Goal: Transaction & Acquisition: Purchase product/service

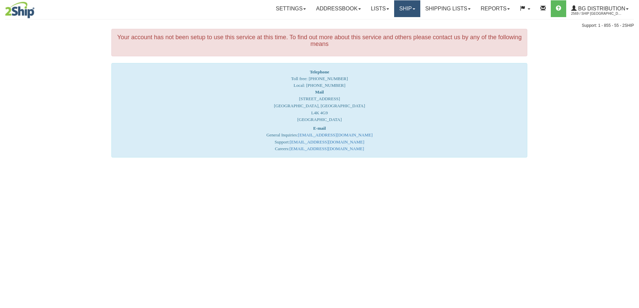
click at [401, 9] on link "Ship" at bounding box center [407, 8] width 26 height 17
click at [396, 25] on span "Ship Screen" at bounding box center [387, 23] width 26 height 5
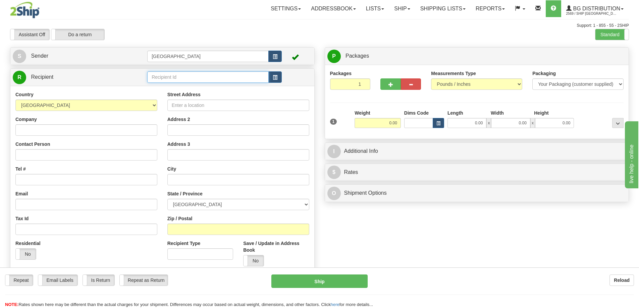
click at [176, 77] on input "text" at bounding box center [207, 76] width 121 height 11
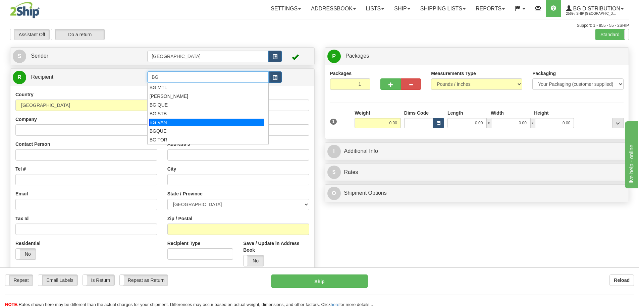
click at [165, 123] on div "BG VAN" at bounding box center [206, 122] width 115 height 7
type input "BG VAN"
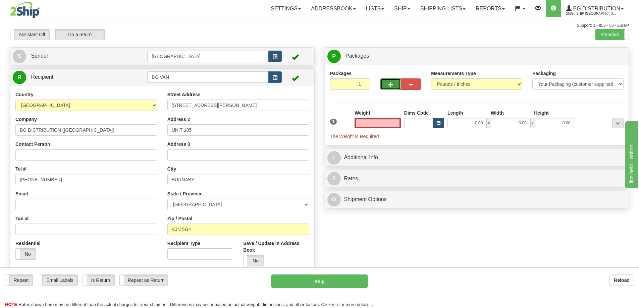
type input "0.00"
click at [389, 83] on span "button" at bounding box center [391, 85] width 5 height 4
type input "2"
click at [608, 58] on span "Package Level" at bounding box center [609, 56] width 27 height 5
radio input "true"
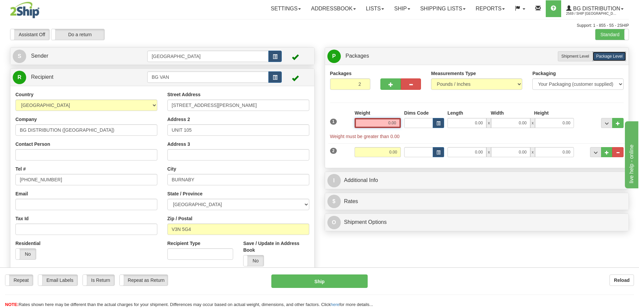
click at [397, 122] on input "0.00" at bounding box center [378, 123] width 46 height 10
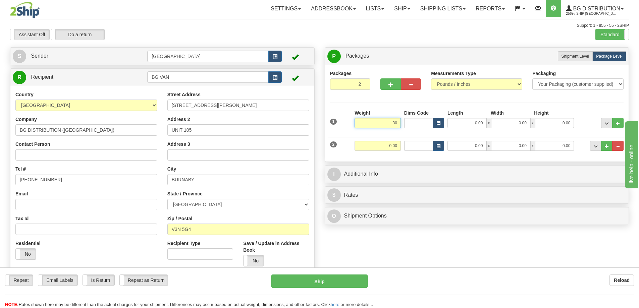
type input "30.00"
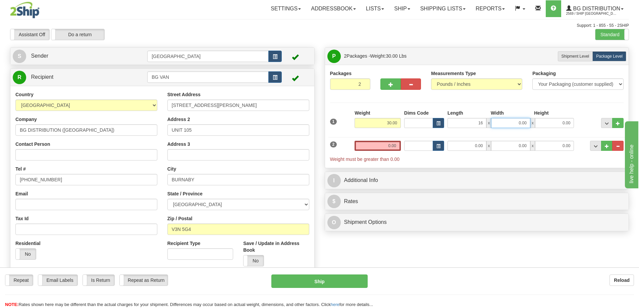
type input "16.00"
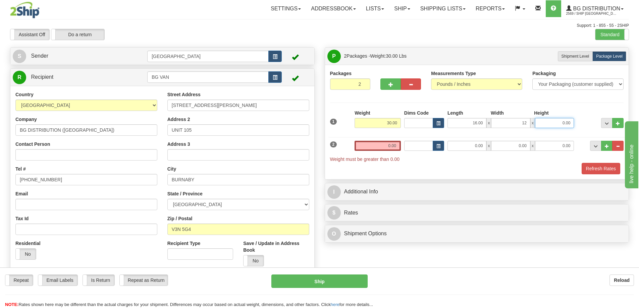
type input "12.00"
type input "8.00"
click at [395, 144] on input "0.00" at bounding box center [378, 146] width 46 height 10
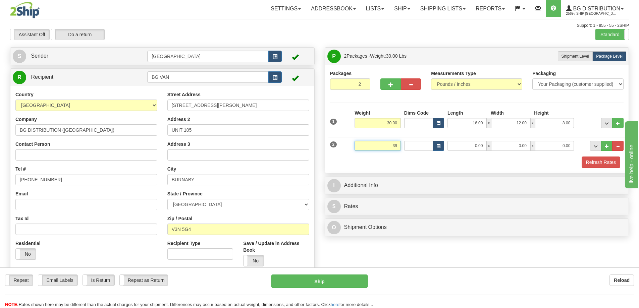
type input "39.00"
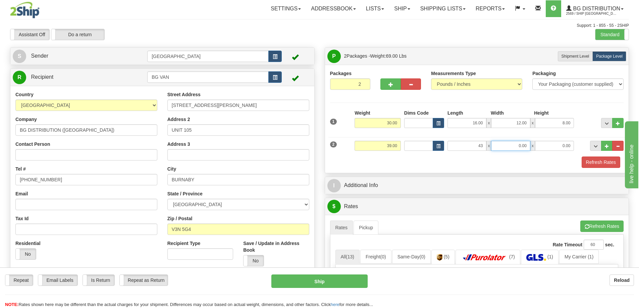
type input "43.00"
type input "7.00"
type input "8.00"
click at [588, 162] on button "Refresh Rates" at bounding box center [601, 162] width 39 height 11
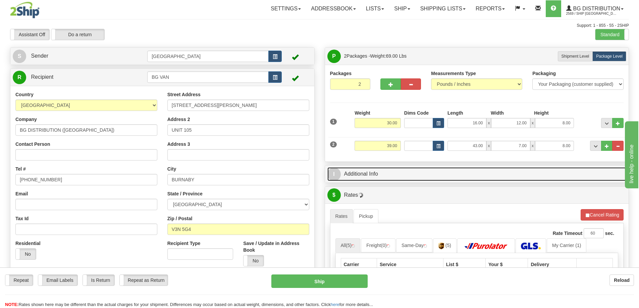
click at [452, 171] on link "I Additional Info" at bounding box center [477, 174] width 299 height 14
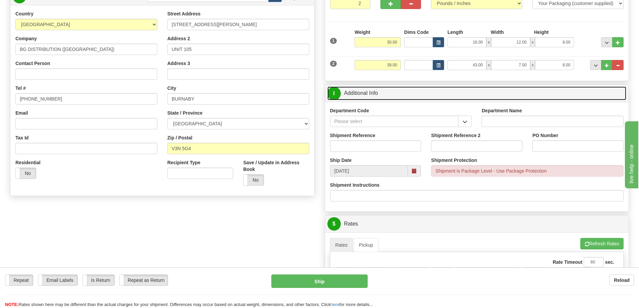
scroll to position [101, 0]
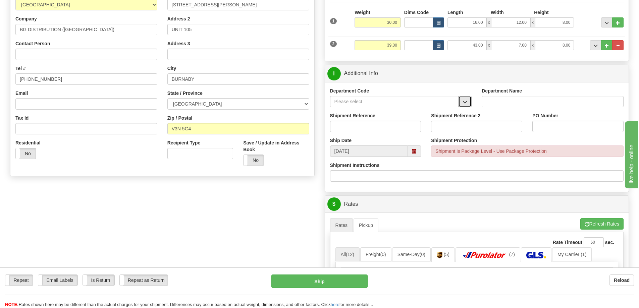
click at [466, 98] on button "button" at bounding box center [464, 101] width 13 height 11
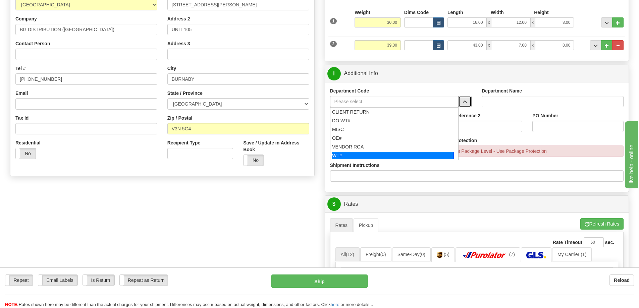
click at [403, 158] on div "WT#" at bounding box center [393, 155] width 122 height 7
type input "WT#"
type input "WAREHOUSE TRANSFERS"
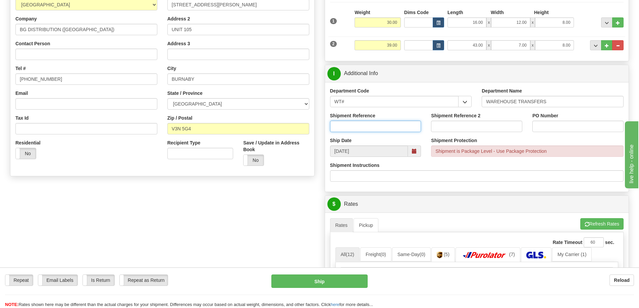
drag, startPoint x: 399, startPoint y: 127, endPoint x: 399, endPoint y: 119, distance: 7.7
click at [399, 127] on input "Shipment Reference" at bounding box center [375, 126] width 91 height 11
type input "165547 165572 165655 165743 165802 165808"
click at [566, 126] on input "PO Number" at bounding box center [578, 126] width 91 height 11
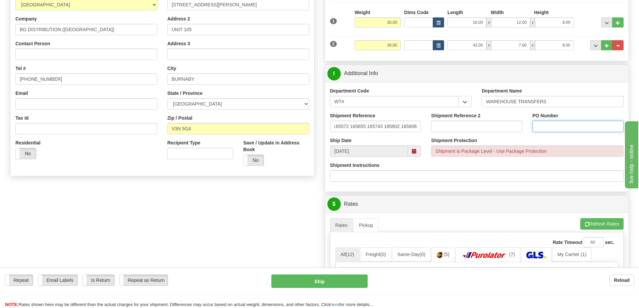
scroll to position [0, 0]
type input "N/A"
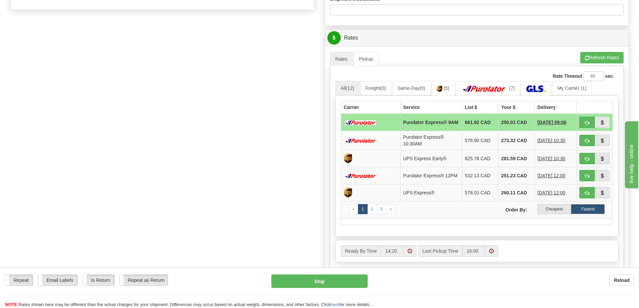
scroll to position [268, 0]
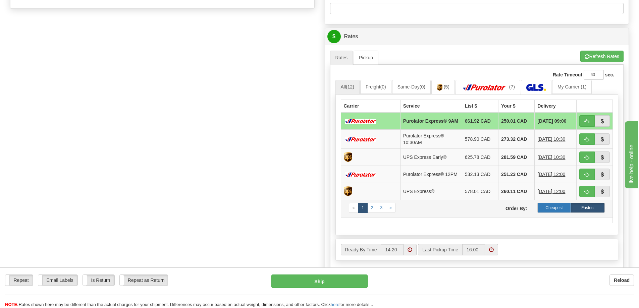
click at [546, 209] on label "Cheapest" at bounding box center [555, 208] width 34 height 10
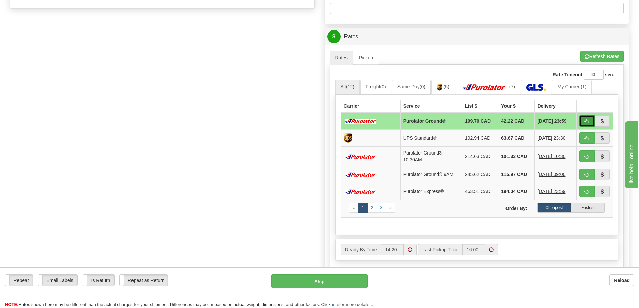
click at [586, 119] on span "button" at bounding box center [587, 121] width 5 height 4
type input "260"
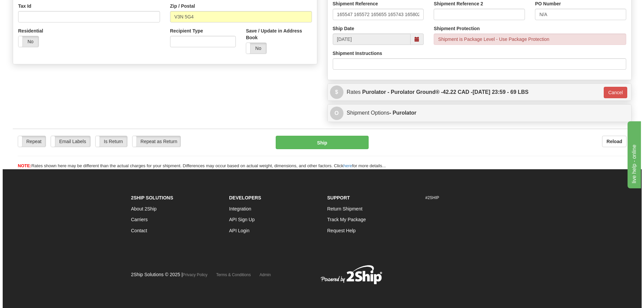
scroll to position [213, 0]
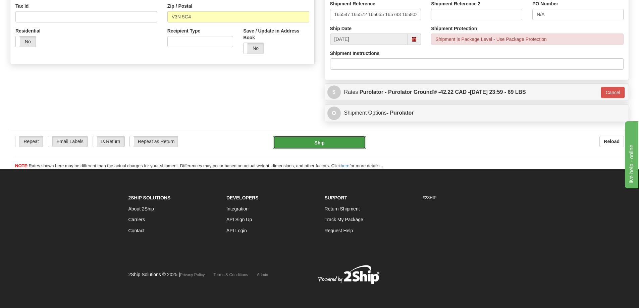
click at [328, 143] on button "Ship" at bounding box center [319, 142] width 93 height 13
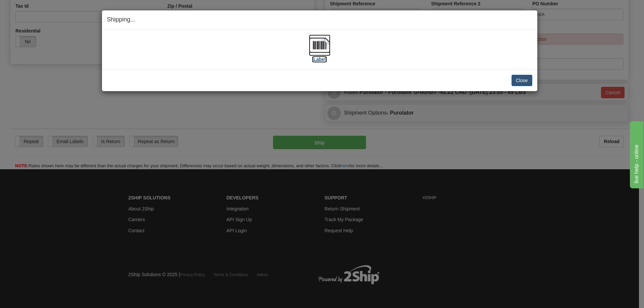
click at [323, 60] on label "[Label]" at bounding box center [319, 59] width 15 height 7
click at [524, 82] on button "Close" at bounding box center [522, 80] width 21 height 11
